Goal: Book appointment/travel/reservation

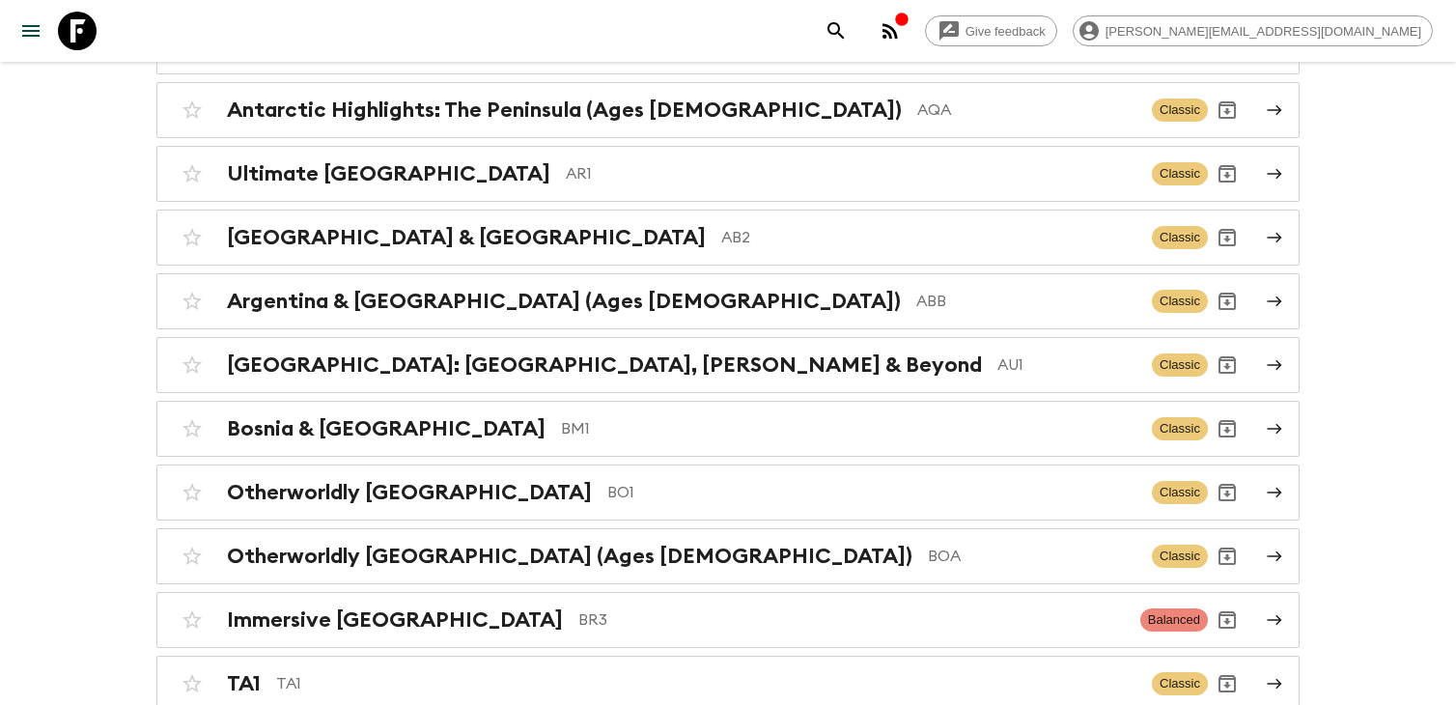
scroll to position [526, 0]
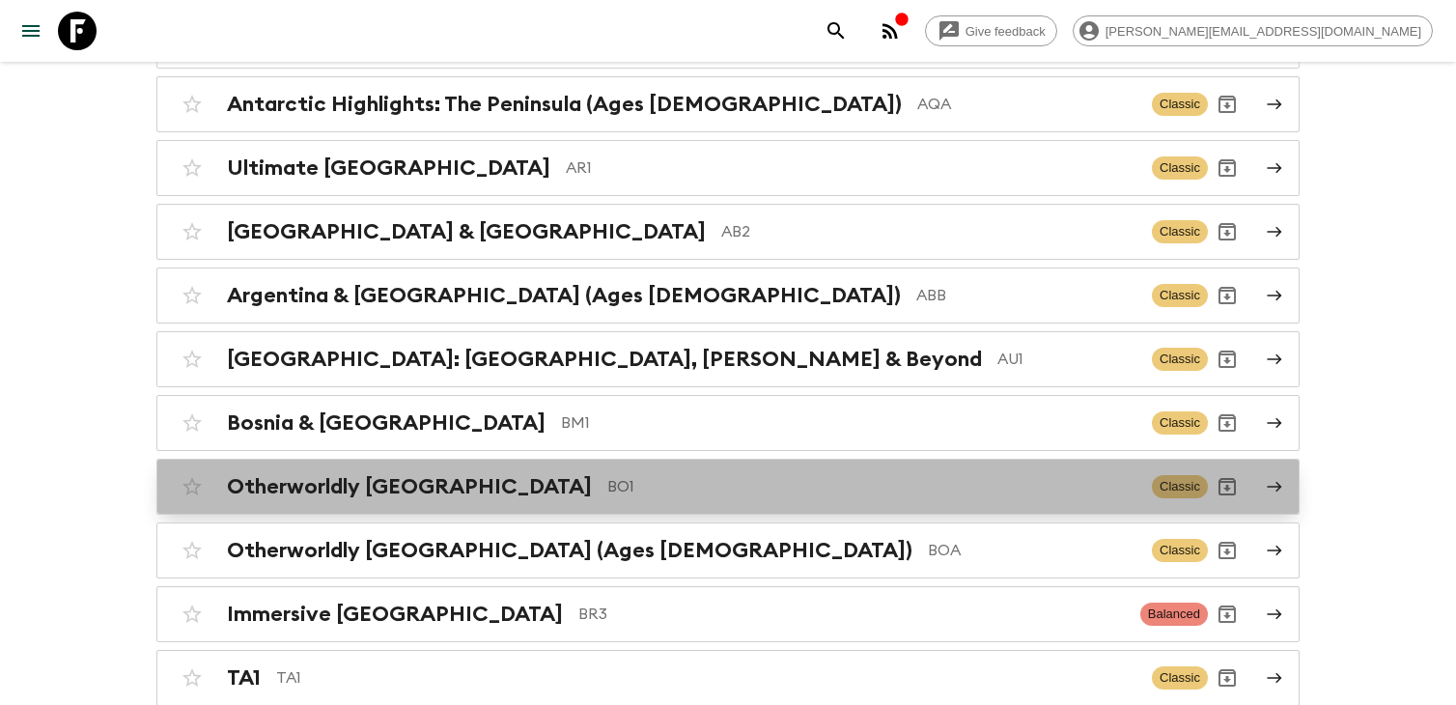
click at [473, 501] on div "Otherworldly Bolivia BO1 Classic" at bounding box center [690, 486] width 1035 height 39
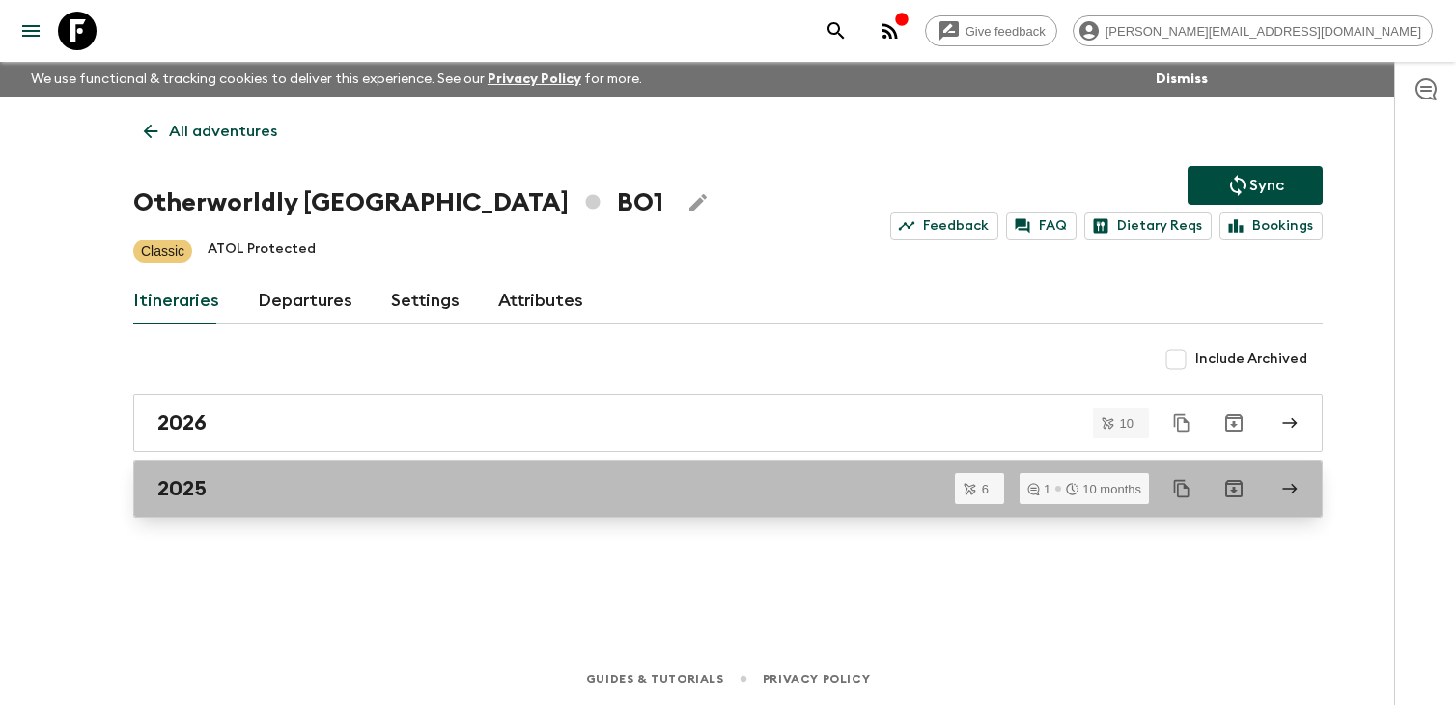
click at [256, 488] on div "2025" at bounding box center [709, 488] width 1104 height 25
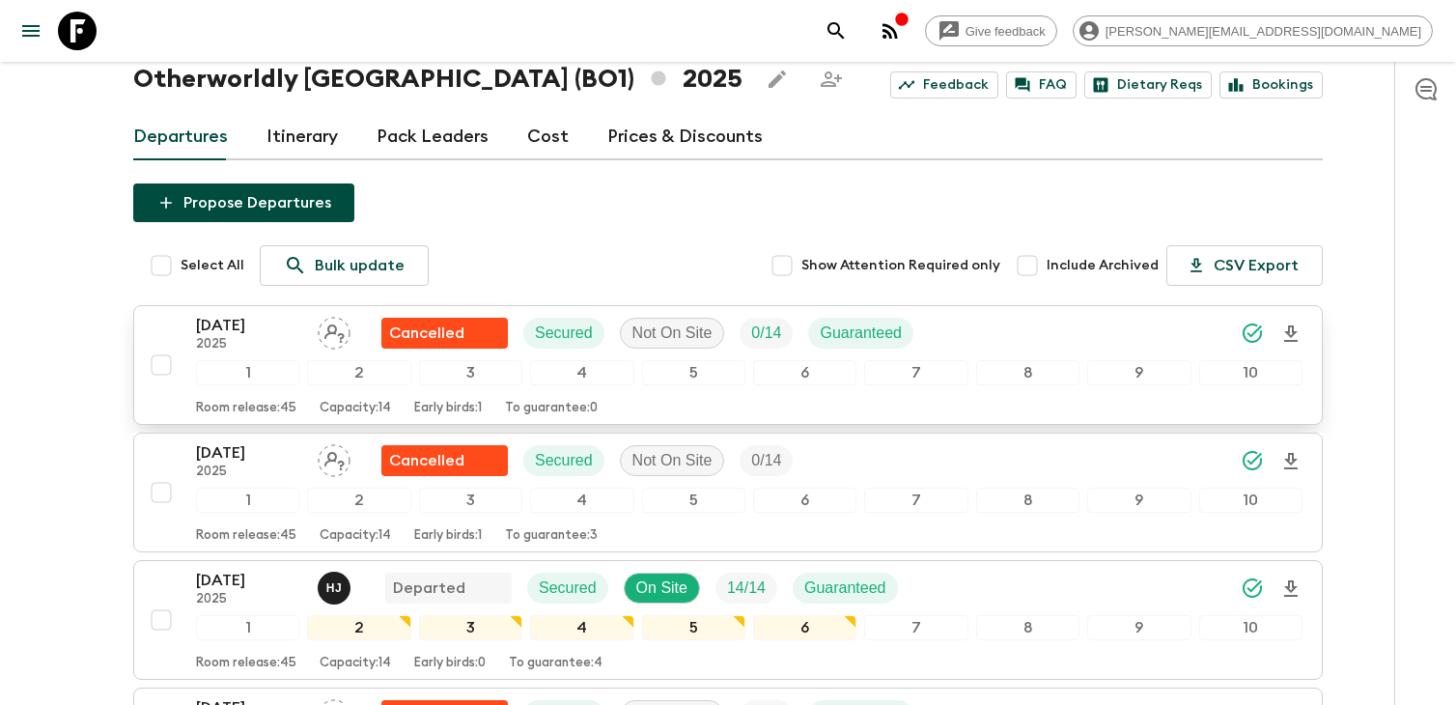
scroll to position [117, 0]
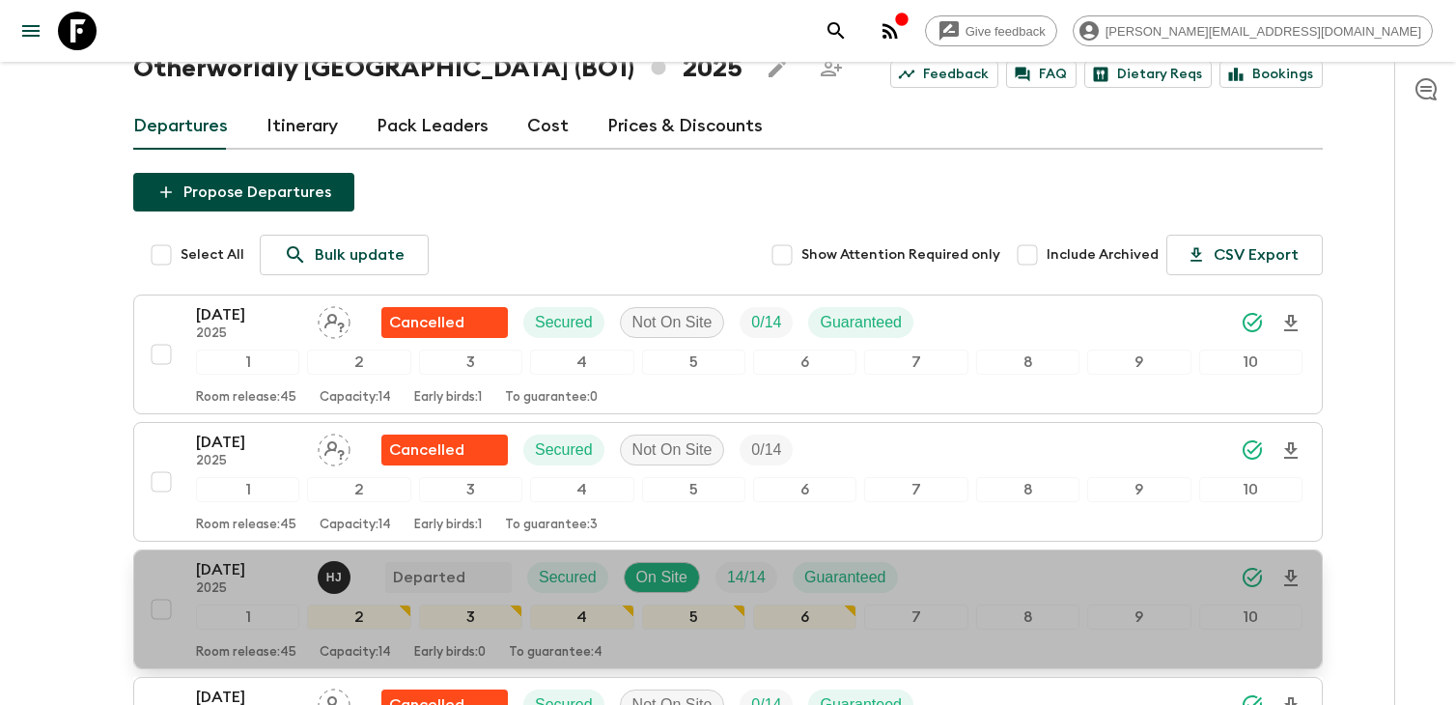
click at [260, 585] on p "2025" at bounding box center [249, 588] width 106 height 15
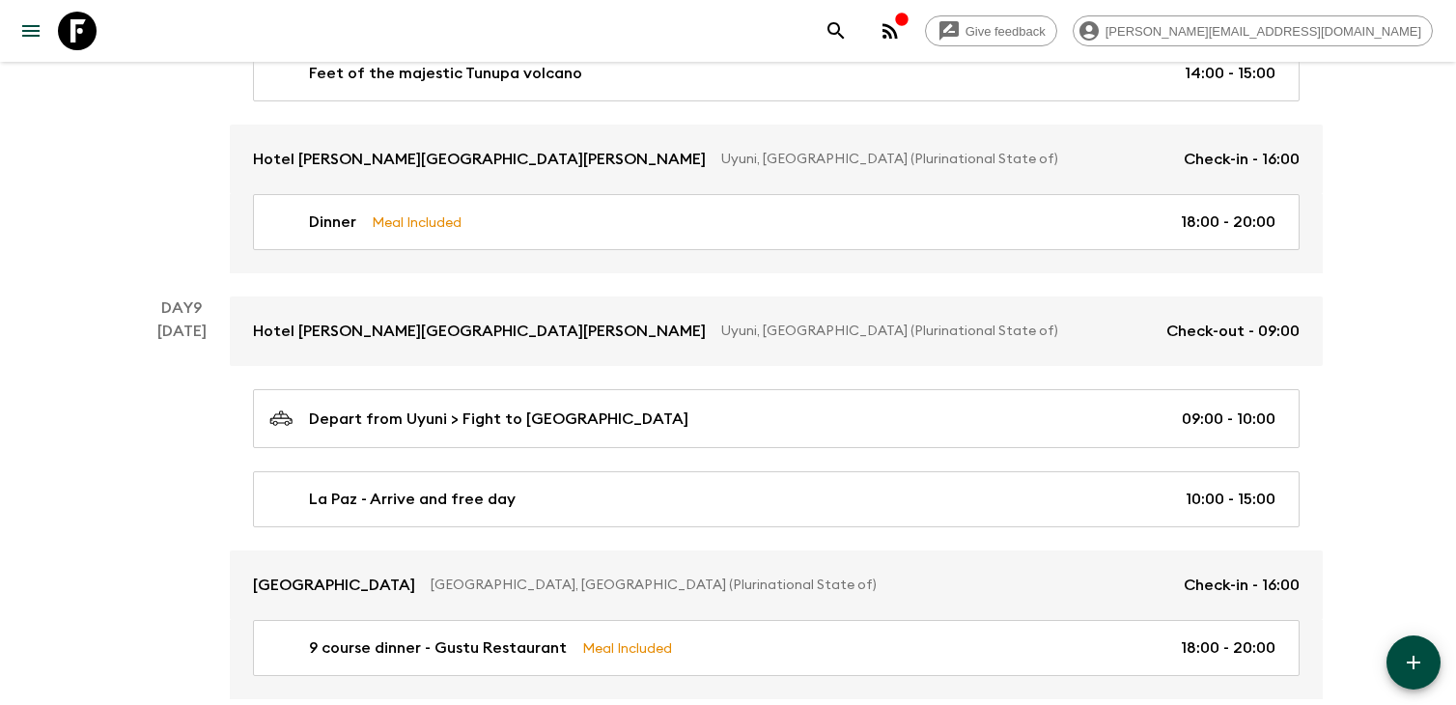
scroll to position [4238, 0]
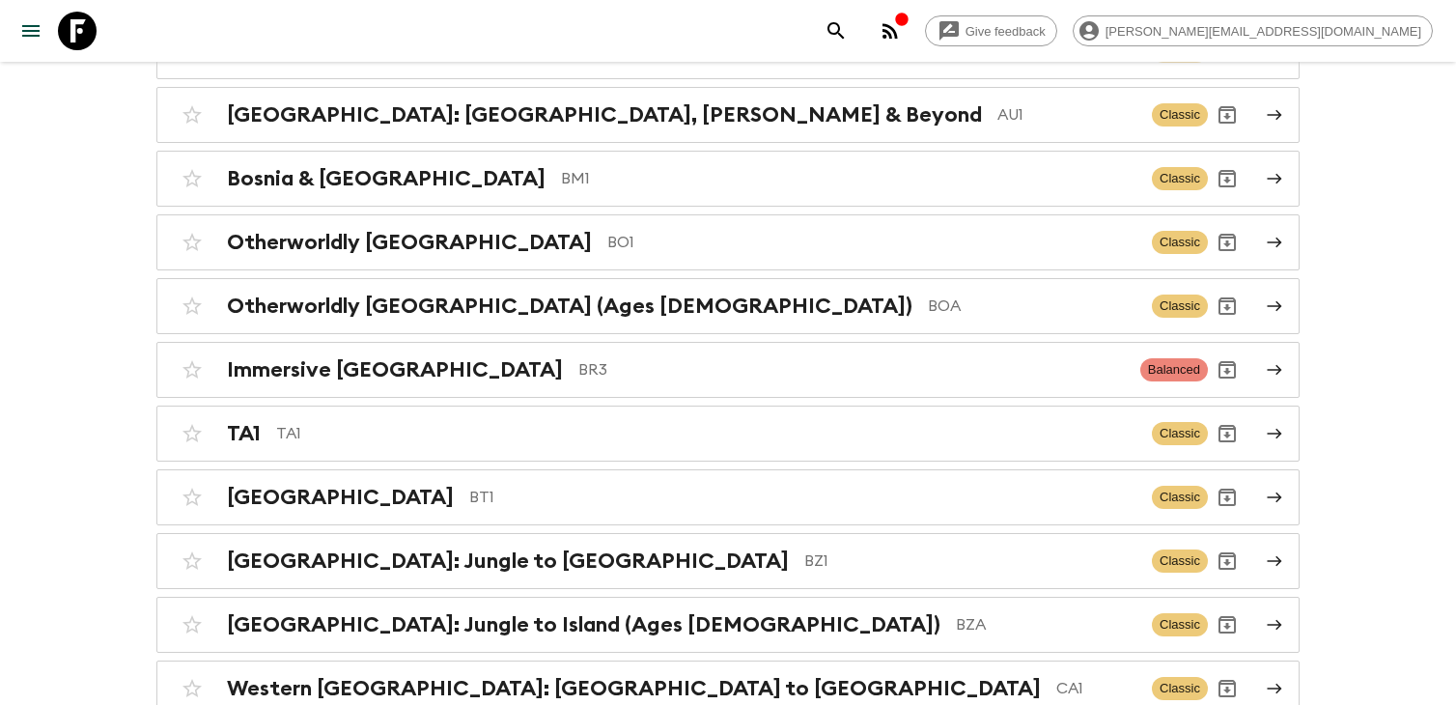
scroll to position [733, 0]
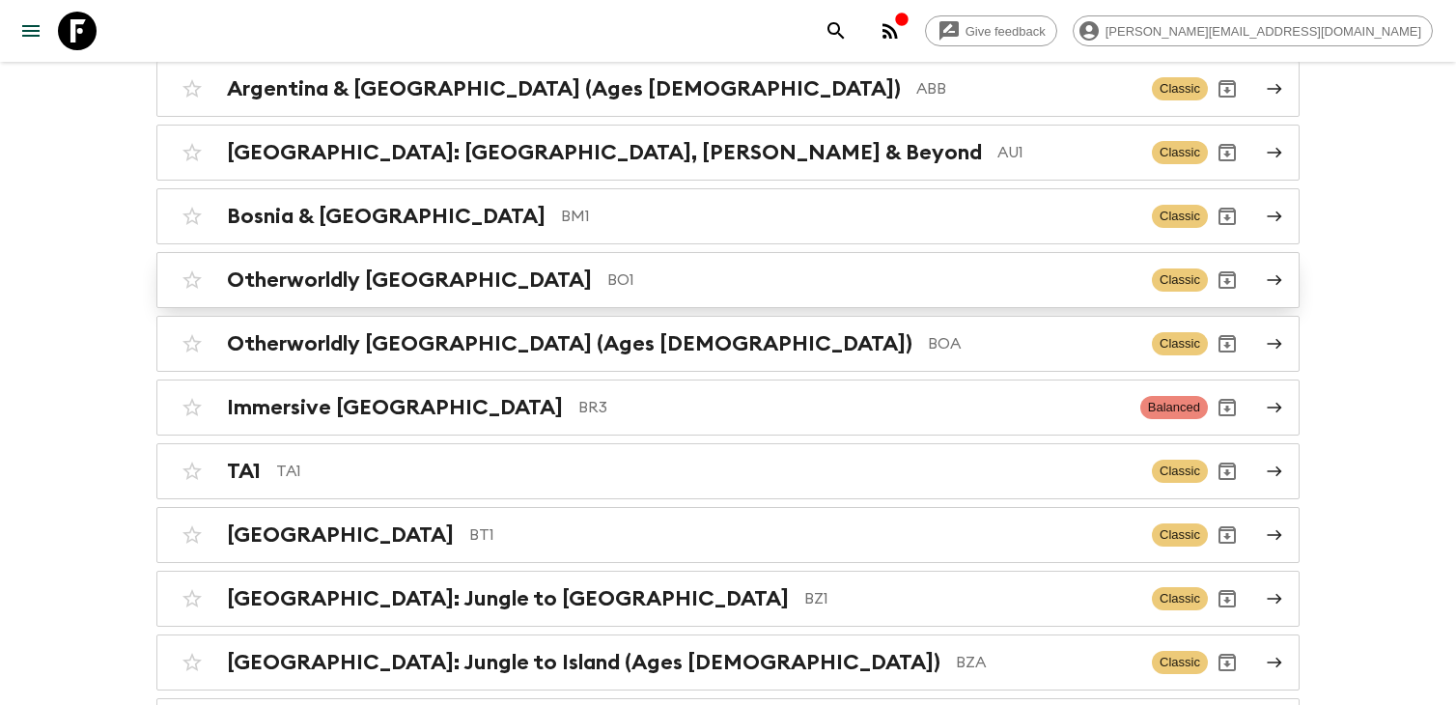
click at [607, 269] on p "BO1" at bounding box center [871, 279] width 529 height 23
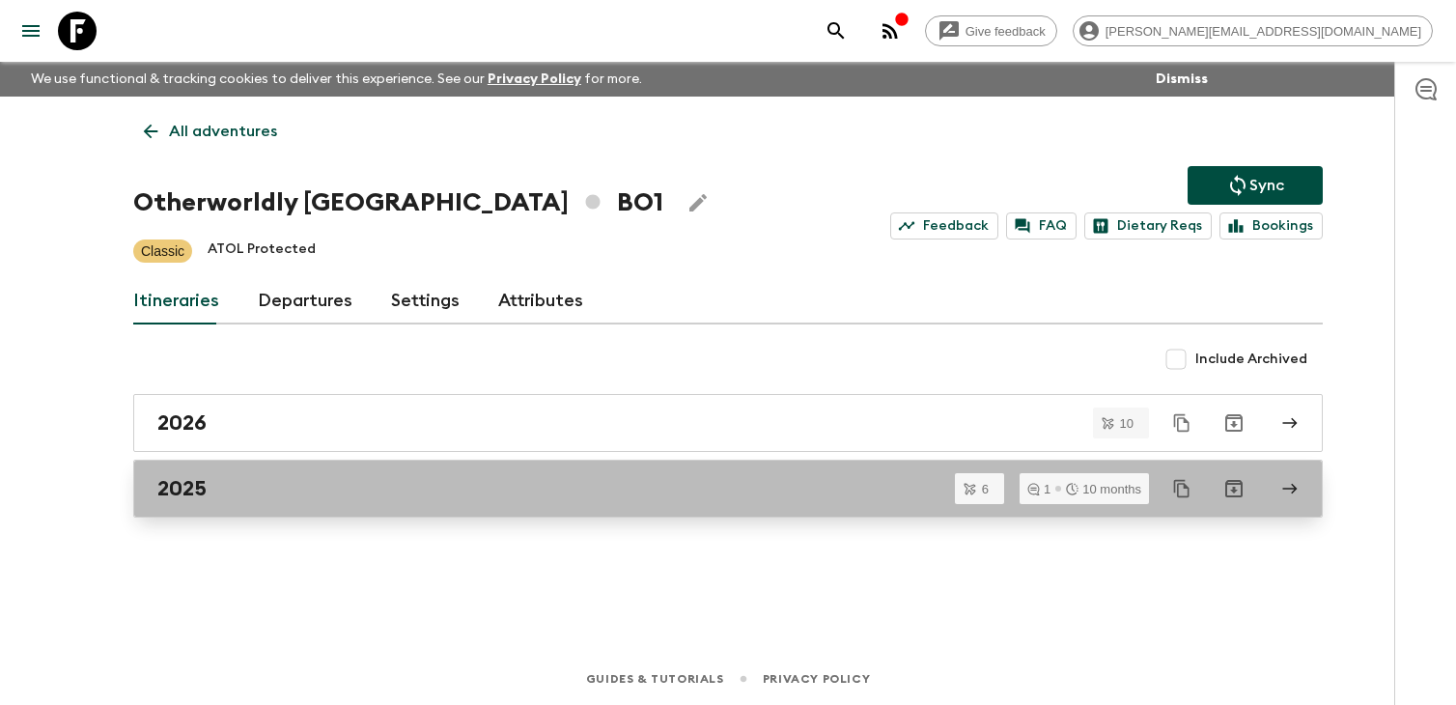
click at [353, 494] on div "2025" at bounding box center [709, 488] width 1104 height 25
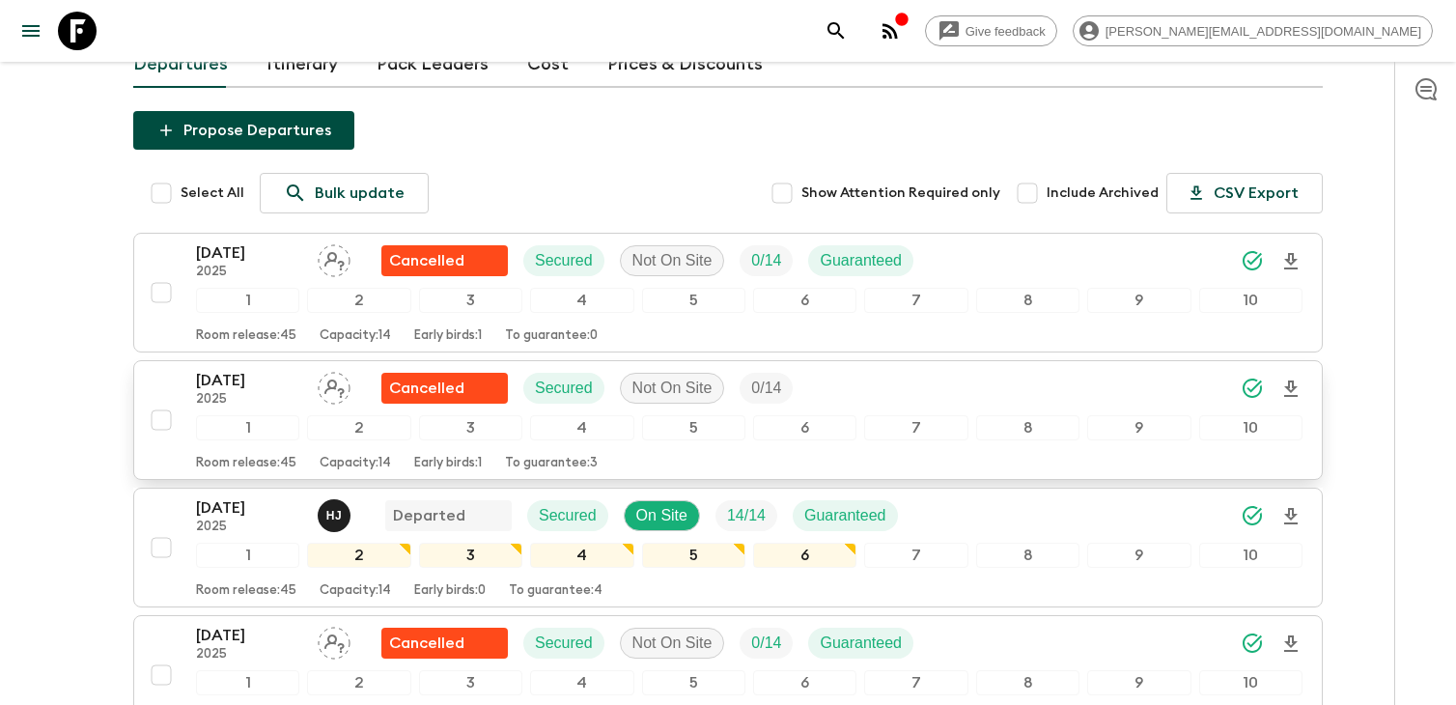
scroll to position [186, 0]
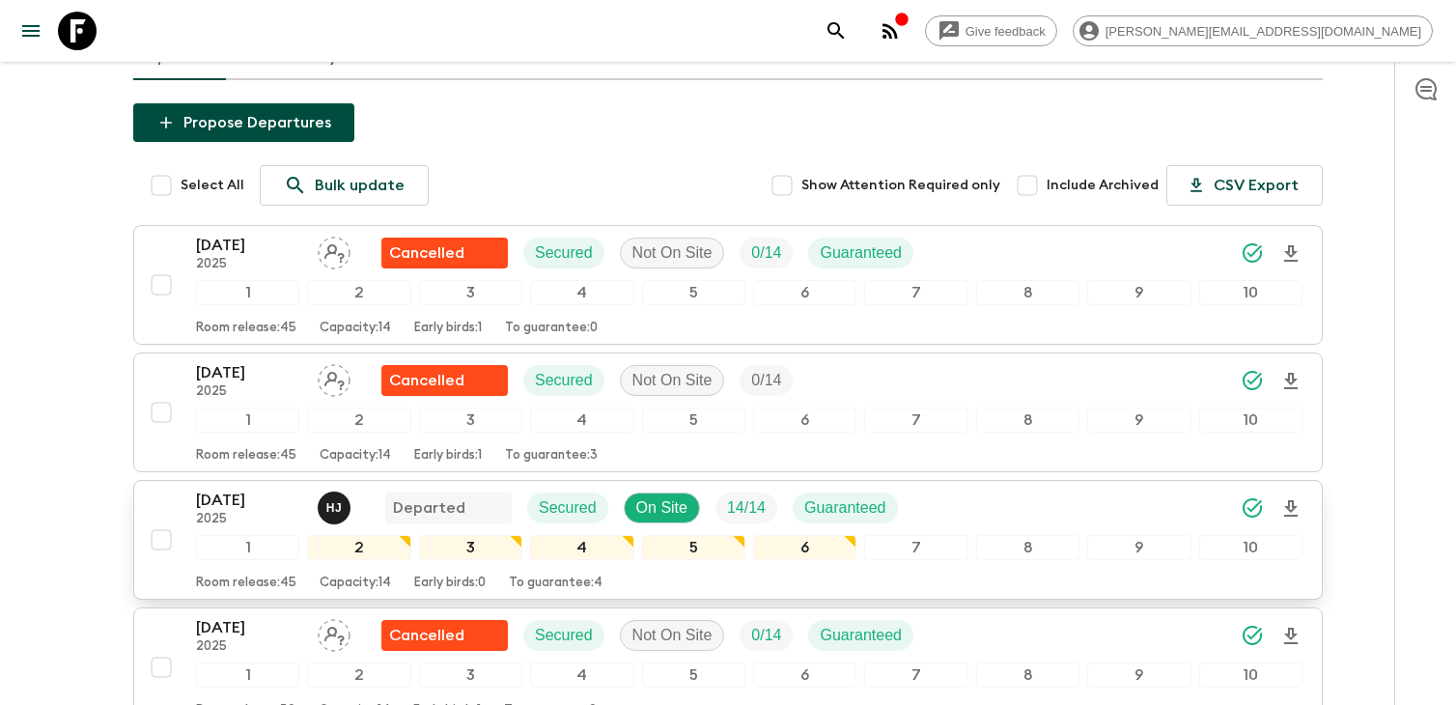
click at [251, 519] on p "2025" at bounding box center [249, 519] width 106 height 15
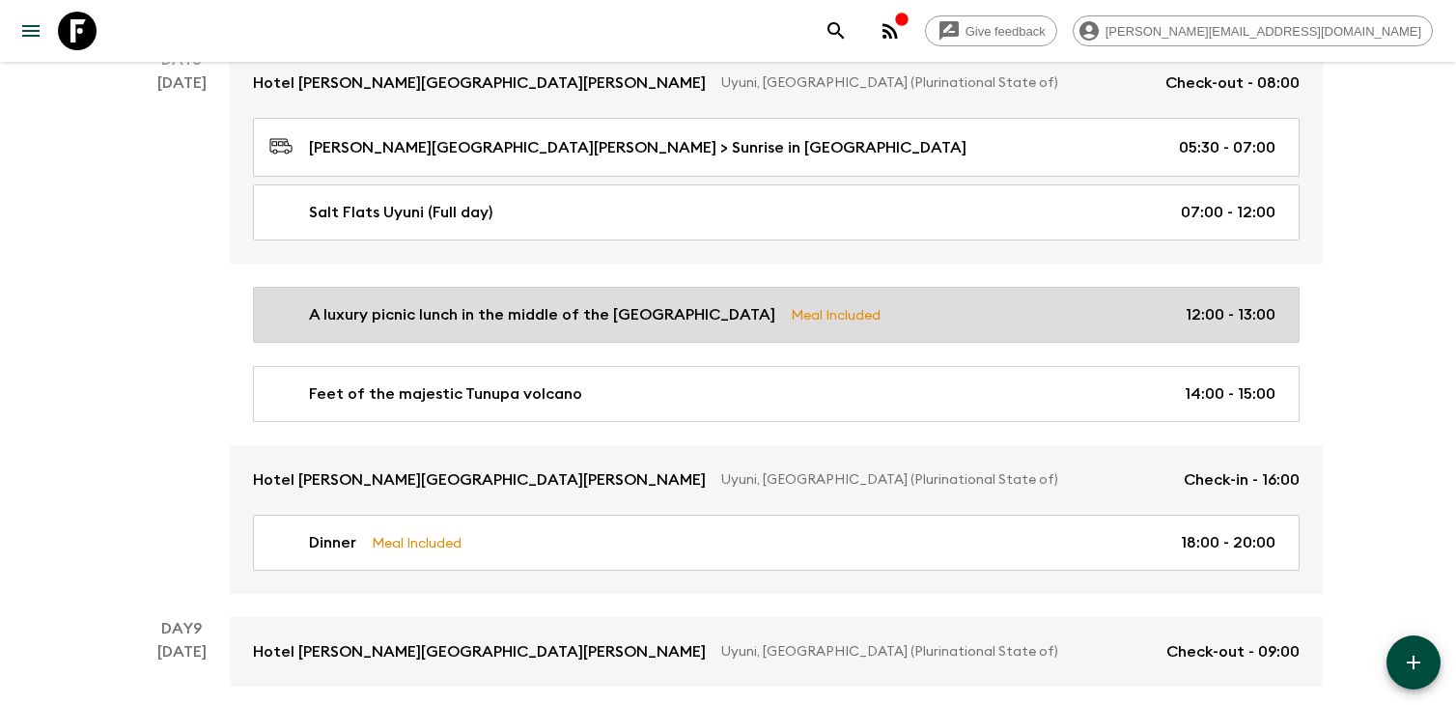
scroll to position [3676, 0]
